Goal: Task Accomplishment & Management: Manage account settings

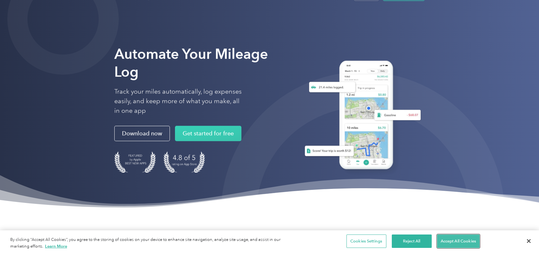
click at [458, 241] on button "Accept All Cookies" at bounding box center [458, 241] width 42 height 13
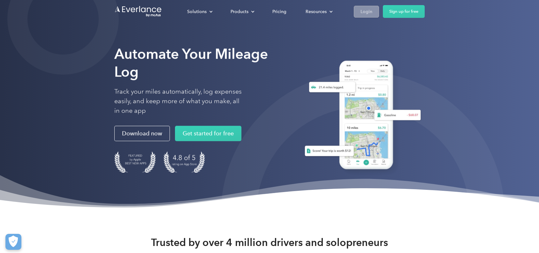
click at [360, 8] on div "Login" at bounding box center [366, 12] width 12 height 8
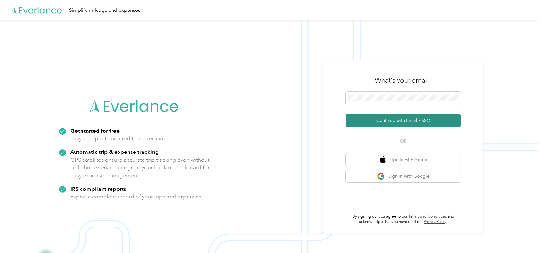
click at [391, 120] on button "Continue with Email / SSO" at bounding box center [402, 120] width 115 height 13
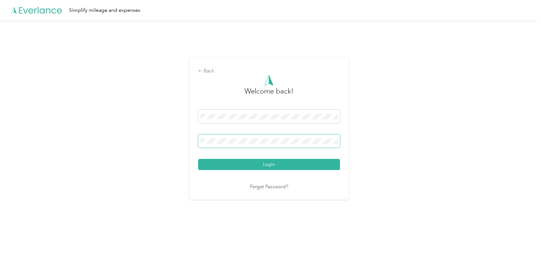
click at [198, 159] on button "Login" at bounding box center [269, 164] width 142 height 11
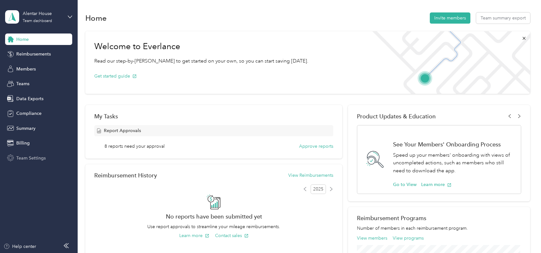
click at [27, 158] on span "Team Settings" at bounding box center [30, 158] width 29 height 7
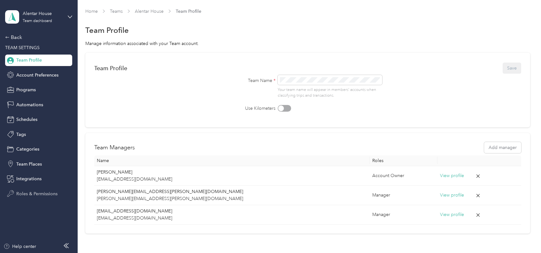
click at [34, 194] on span "Roles & Permissions" at bounding box center [36, 194] width 41 height 7
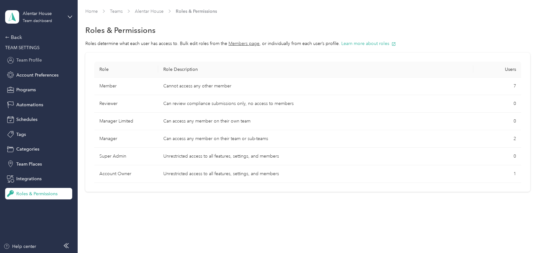
click at [35, 55] on div "Team Profile" at bounding box center [38, 60] width 67 height 11
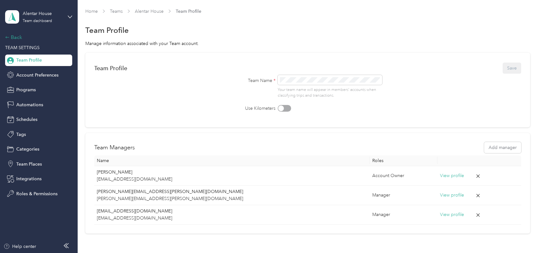
click at [12, 38] on div "Back" at bounding box center [37, 38] width 64 height 8
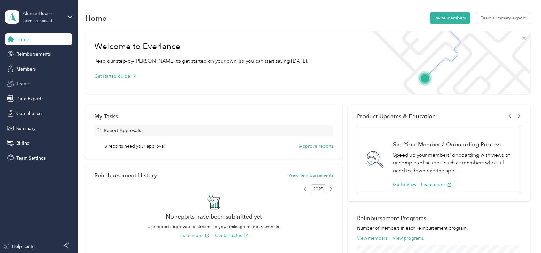
click at [22, 82] on span "Teams" at bounding box center [22, 83] width 13 height 7
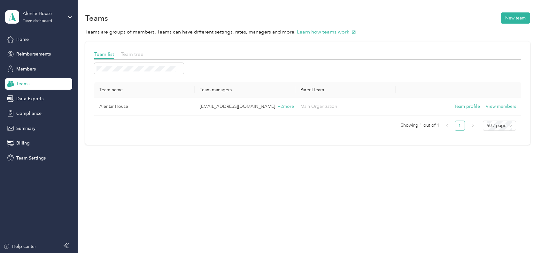
click at [133, 54] on span "Team tree" at bounding box center [132, 54] width 23 height 6
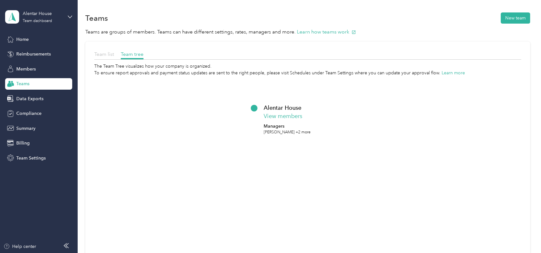
click at [103, 52] on span "Team list" at bounding box center [104, 54] width 20 height 6
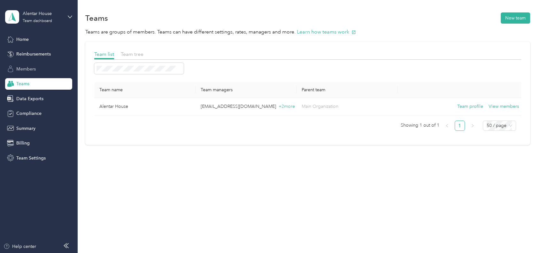
click at [24, 69] on span "Members" at bounding box center [25, 69] width 19 height 7
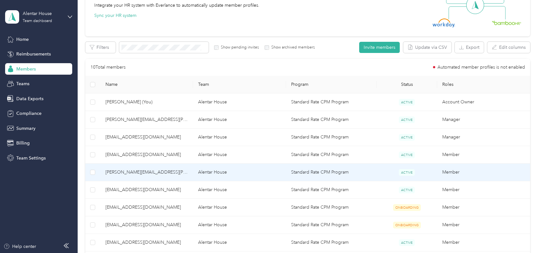
scroll to position [64, 0]
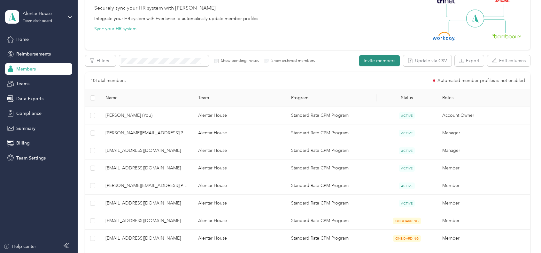
click at [375, 60] on button "Invite members" at bounding box center [379, 60] width 41 height 11
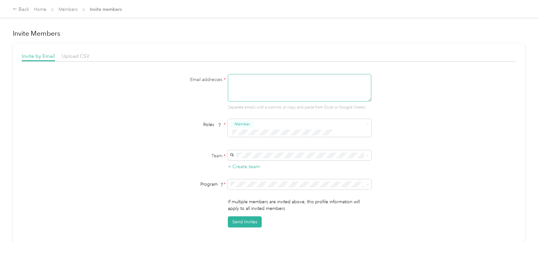
click at [249, 88] on textarea at bounding box center [299, 87] width 143 height 27
paste textarea "[EMAIL_ADDRESS][DOMAIN_NAME]"
click at [423, 111] on div "Email addresses * [EMAIL_ADDRESS][DOMAIN_NAME] Separate emails with a comma, or…" at bounding box center [269, 151] width 494 height 154
click at [279, 159] on span "Alentar House (Main organization)" at bounding box center [265, 158] width 68 height 5
click at [443, 168] on div "Email addresses * [EMAIL_ADDRESS][DOMAIN_NAME] Separate emails with a comma, or…" at bounding box center [269, 151] width 494 height 154
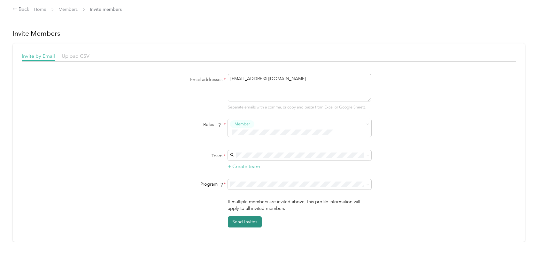
click at [237, 216] on button "Send Invites" at bounding box center [245, 221] width 34 height 11
drag, startPoint x: 288, startPoint y: 87, endPoint x: 196, endPoint y: 87, distance: 92.0
click at [196, 87] on div "Email addresses * [EMAIL_ADDRESS][DOMAIN_NAME] Separate emails with a comma, or…" at bounding box center [269, 92] width 246 height 36
paste textarea "[EMAIL_ADDRESS]"
click at [294, 82] on textarea "[EMAIL_ADDRESS][DOMAIN_NAME]" at bounding box center [299, 87] width 143 height 27
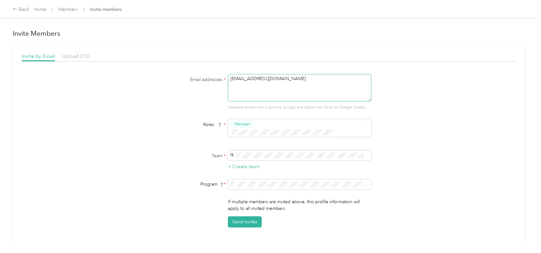
click at [309, 86] on textarea "[EMAIL_ADDRESS][DOMAIN_NAME]" at bounding box center [299, 87] width 143 height 27
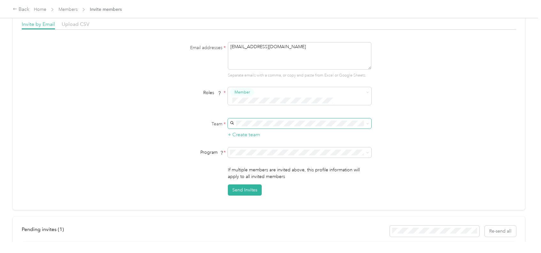
type textarea "[EMAIL_ADDRESS][DOMAIN_NAME]"
click at [269, 119] on span at bounding box center [299, 123] width 143 height 10
click at [282, 126] on span "Alentar House (Main organization)" at bounding box center [265, 126] width 68 height 5
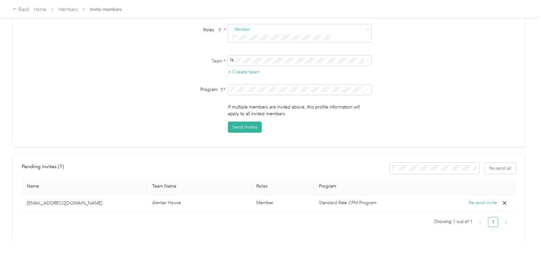
scroll to position [96, 0]
click at [237, 121] on button "Send Invites" at bounding box center [245, 126] width 34 height 11
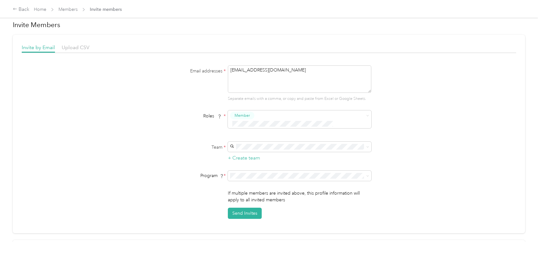
scroll to position [0, 0]
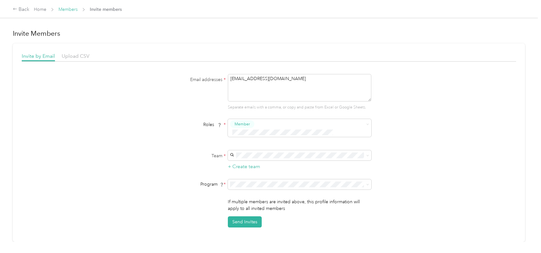
click at [72, 8] on link "Members" at bounding box center [67, 9] width 19 height 5
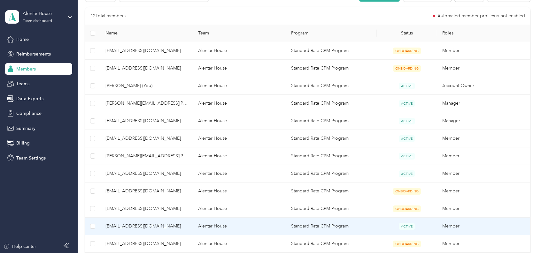
scroll to position [128, 0]
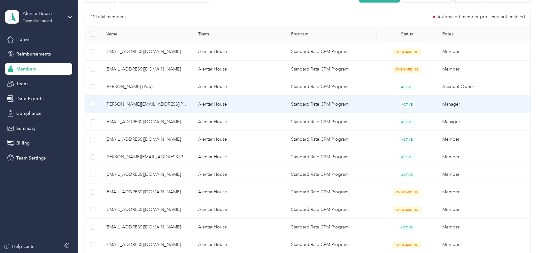
click at [151, 103] on span "[PERSON_NAME][EMAIL_ADDRESS][PERSON_NAME][DOMAIN_NAME]" at bounding box center [146, 104] width 83 height 7
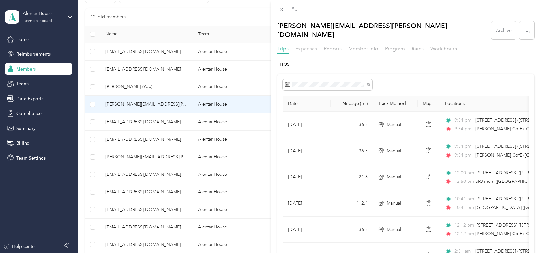
click at [313, 46] on span "Expenses" at bounding box center [306, 49] width 22 height 6
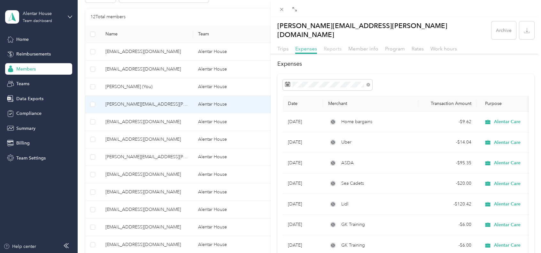
click at [336, 46] on span "Reports" at bounding box center [332, 49] width 18 height 6
click at [361, 46] on span "Member info" at bounding box center [363, 49] width 30 height 6
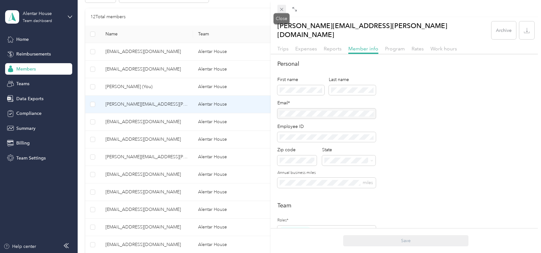
click at [280, 9] on icon at bounding box center [281, 9] width 5 height 5
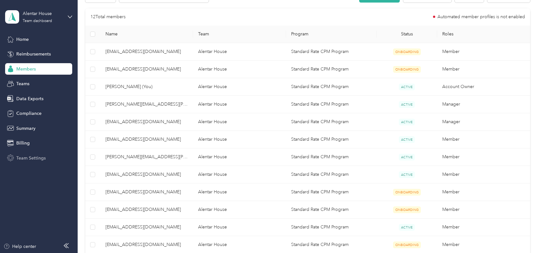
click at [28, 160] on span "Team Settings" at bounding box center [30, 158] width 29 height 7
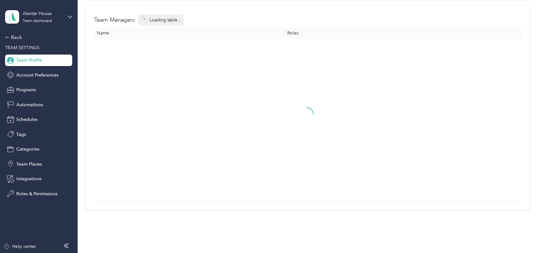
scroll to position [46, 0]
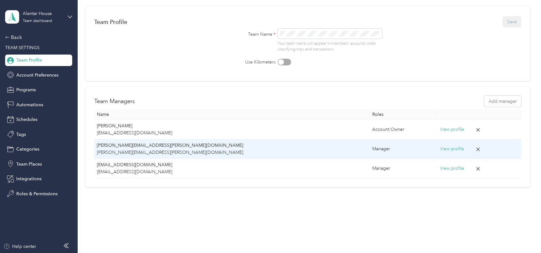
click at [372, 148] on div "Manager" at bounding box center [403, 149] width 62 height 7
click at [440, 150] on button "View profile" at bounding box center [452, 149] width 24 height 7
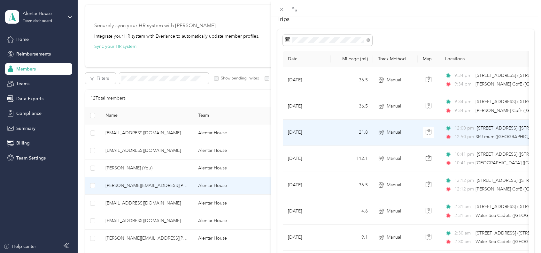
scroll to position [96, 0]
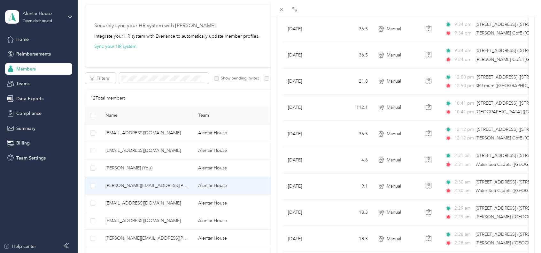
click at [276, 253] on div "Drag to resize Click to close [PERSON_NAME][EMAIL_ADDRESS][PERSON_NAME][DOMAIN_…" at bounding box center [268, 253] width 537 height 0
click at [279, 10] on icon at bounding box center [281, 9] width 5 height 5
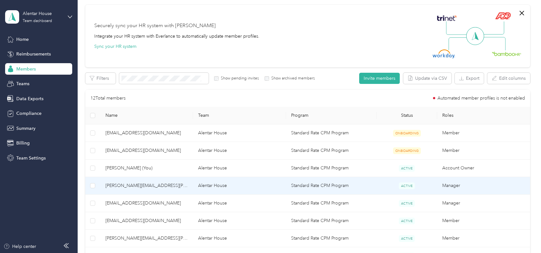
scroll to position [69, 0]
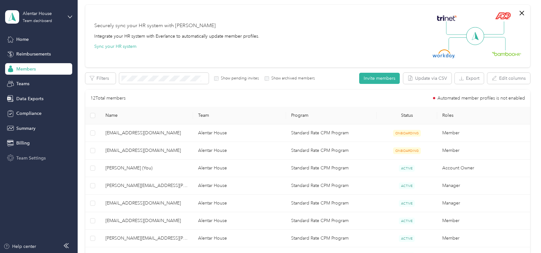
click at [27, 160] on span "Team Settings" at bounding box center [30, 158] width 29 height 7
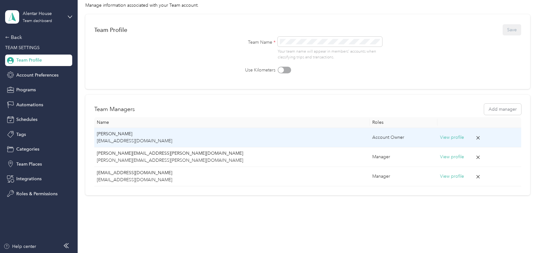
scroll to position [46, 0]
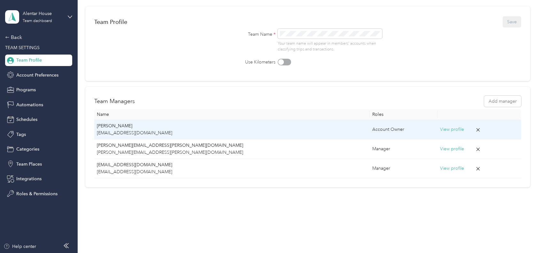
click at [122, 130] on p "[EMAIL_ADDRESS][DOMAIN_NAME]" at bounding box center [232, 133] width 270 height 7
click at [372, 127] on div "Account Owner" at bounding box center [403, 129] width 62 height 7
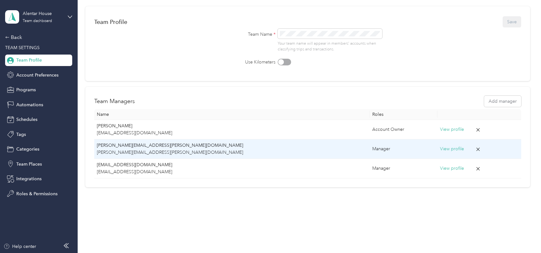
click at [384, 152] on div "Manager" at bounding box center [403, 149] width 62 height 7
click at [372, 150] on div "Manager" at bounding box center [403, 149] width 62 height 7
click at [163, 146] on p "[PERSON_NAME][EMAIL_ADDRESS][PERSON_NAME][DOMAIN_NAME]" at bounding box center [232, 145] width 270 height 7
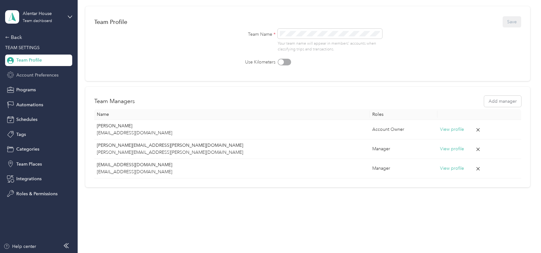
click at [34, 77] on span "Account Preferences" at bounding box center [37, 75] width 42 height 7
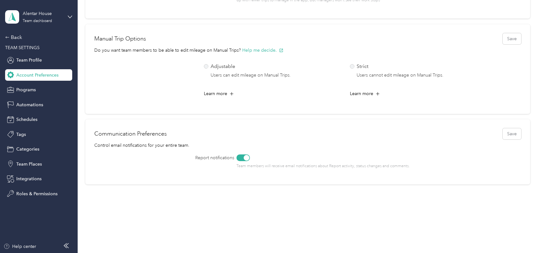
scroll to position [262, 0]
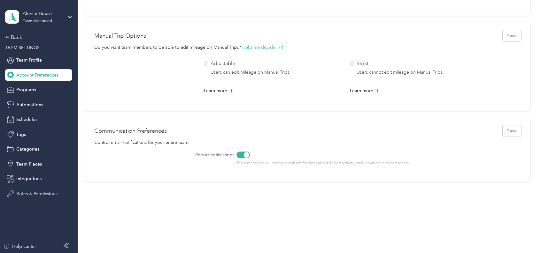
click at [28, 193] on span "Roles & Permissions" at bounding box center [36, 194] width 41 height 7
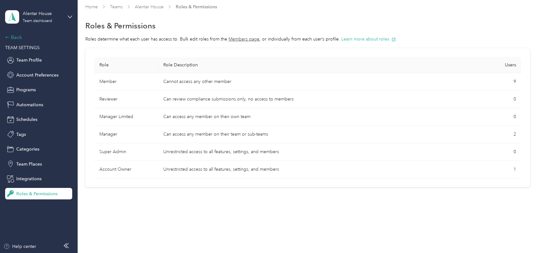
click at [11, 35] on div "Back" at bounding box center [37, 38] width 64 height 8
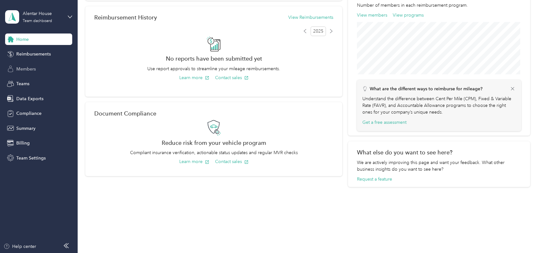
scroll to position [223, 0]
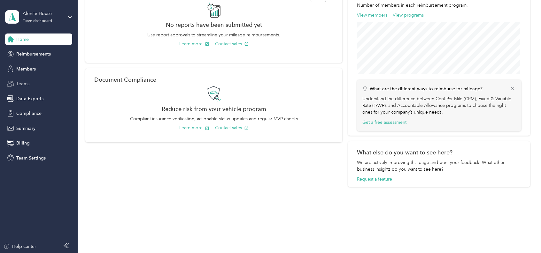
click at [28, 82] on span "Teams" at bounding box center [22, 83] width 13 height 7
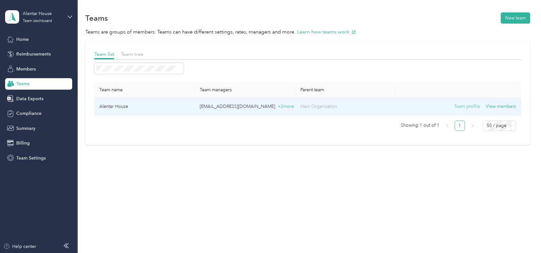
click at [471, 108] on button "Team profile" at bounding box center [467, 106] width 26 height 7
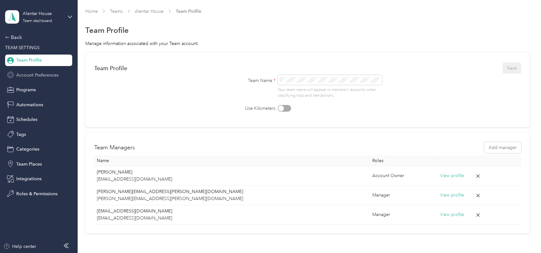
click at [43, 75] on span "Account Preferences" at bounding box center [37, 75] width 42 height 7
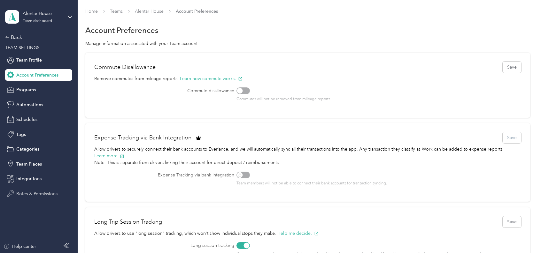
click at [36, 195] on span "Roles & Permissions" at bounding box center [36, 194] width 41 height 7
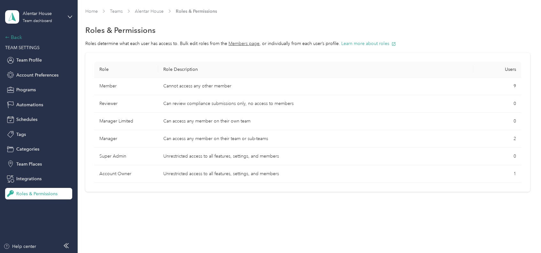
click at [11, 34] on div "Back" at bounding box center [37, 38] width 64 height 8
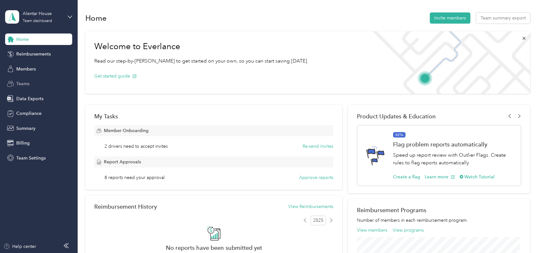
click at [24, 80] on div "Teams" at bounding box center [38, 83] width 67 height 11
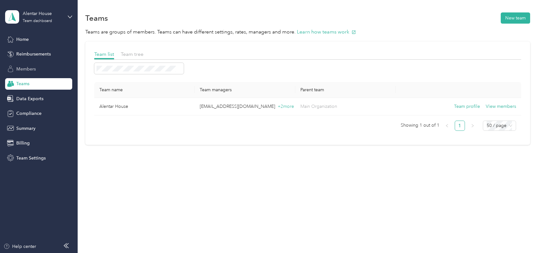
click at [29, 66] on span "Members" at bounding box center [25, 69] width 19 height 7
